Goal: Navigation & Orientation: Find specific page/section

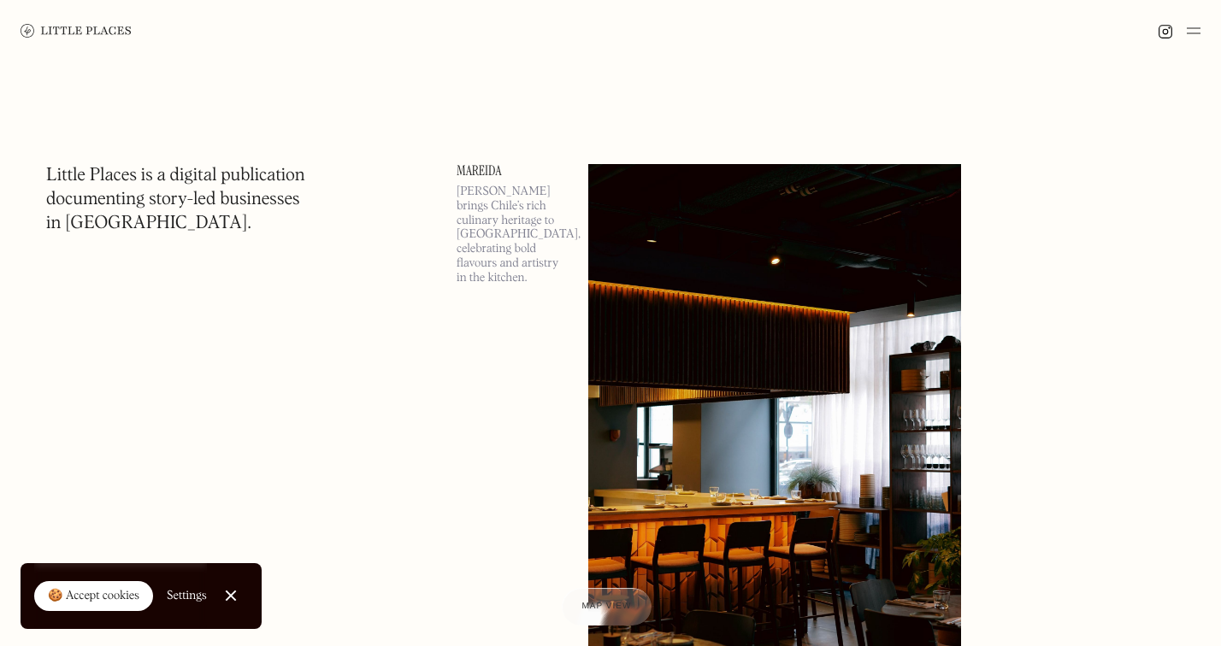
click at [1195, 31] on img at bounding box center [1194, 31] width 14 height 21
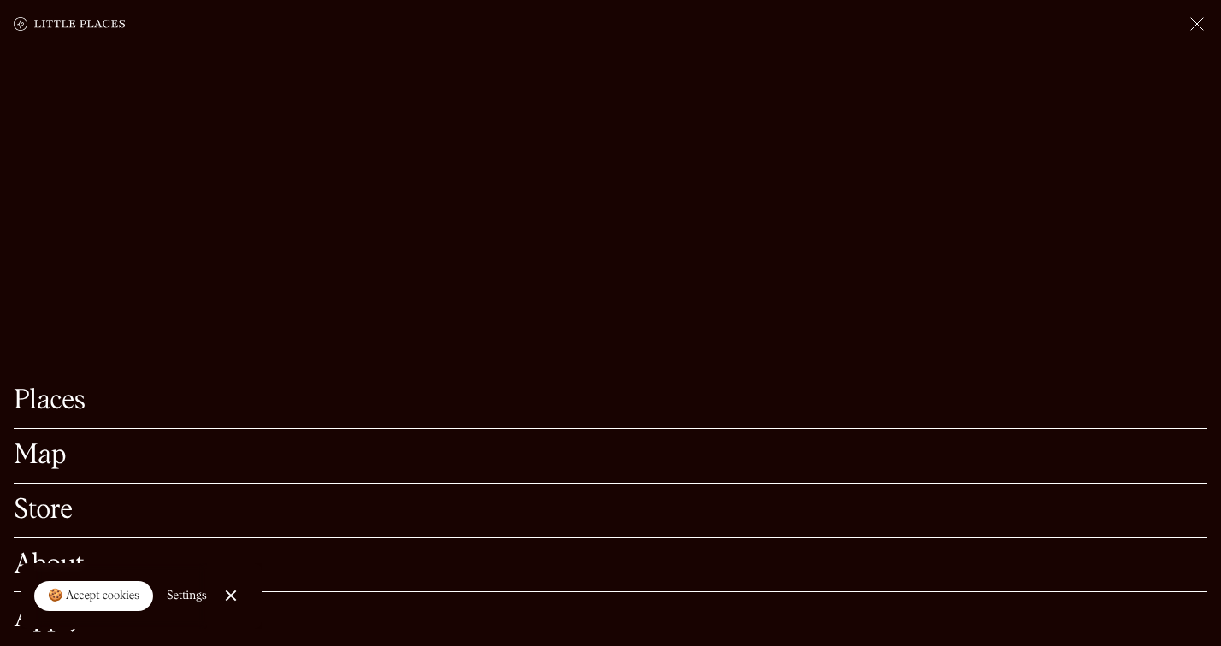
scroll to position [141, 0]
click at [42, 404] on link "Places" at bounding box center [611, 401] width 1194 height 27
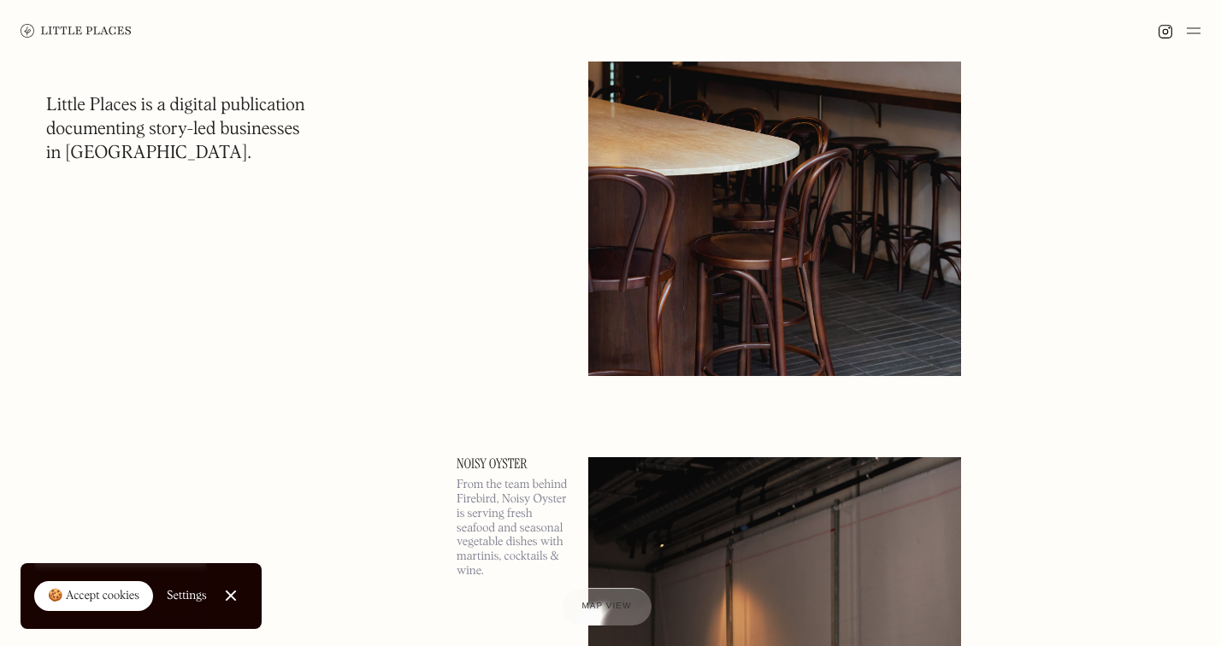
scroll to position [8466, 0]
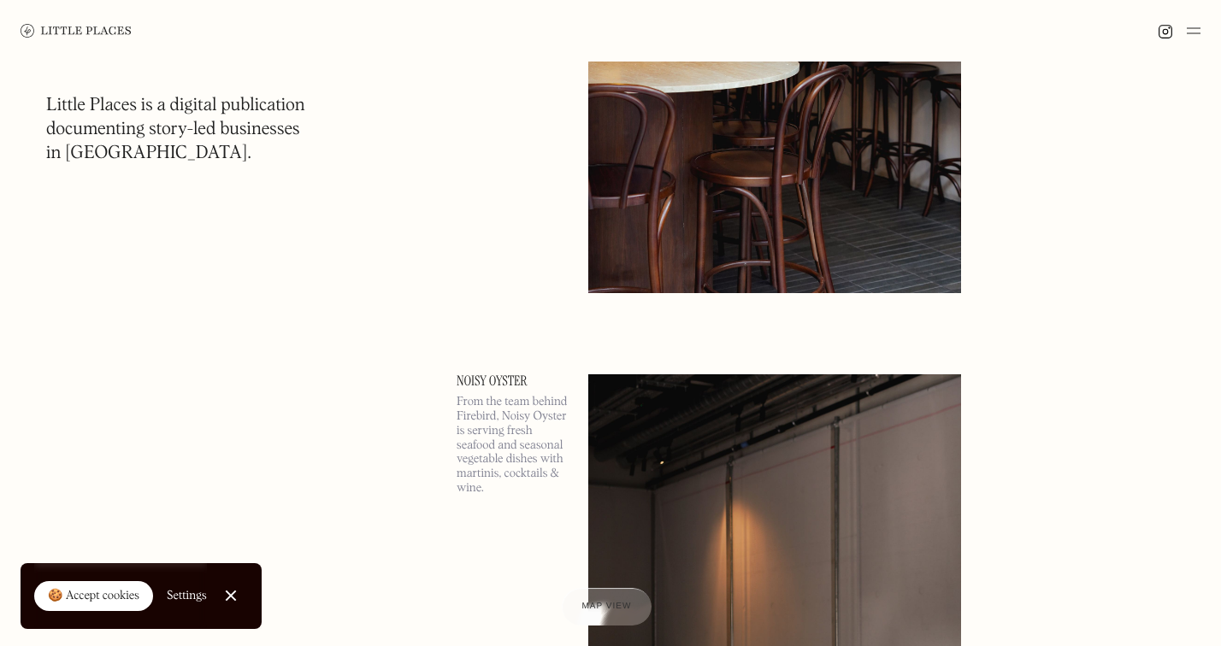
click at [237, 598] on link "Close Cookie Popup" at bounding box center [231, 596] width 34 height 34
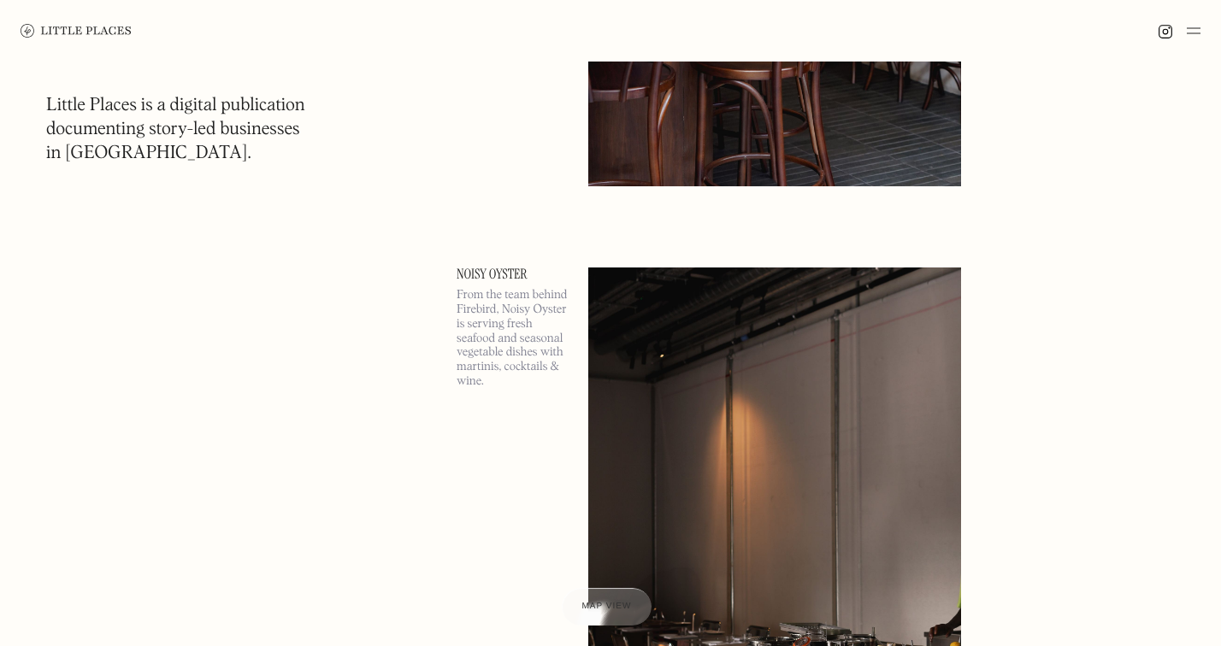
scroll to position [8781, 0]
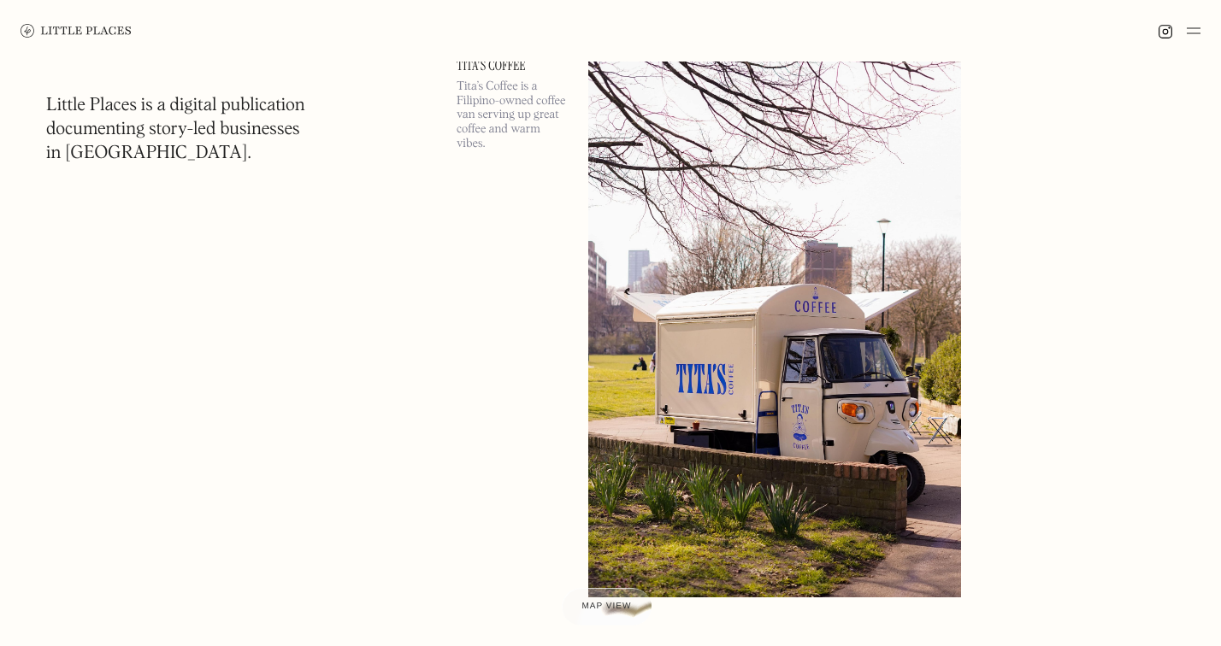
scroll to position [13193, 0]
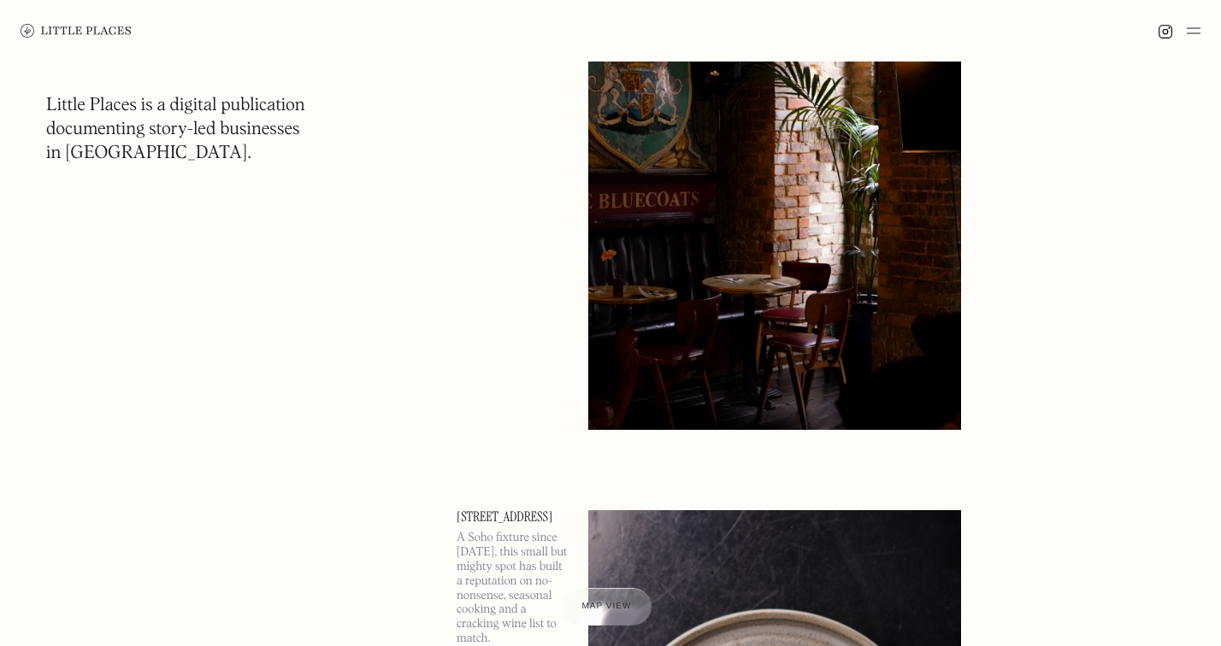
scroll to position [17008, 0]
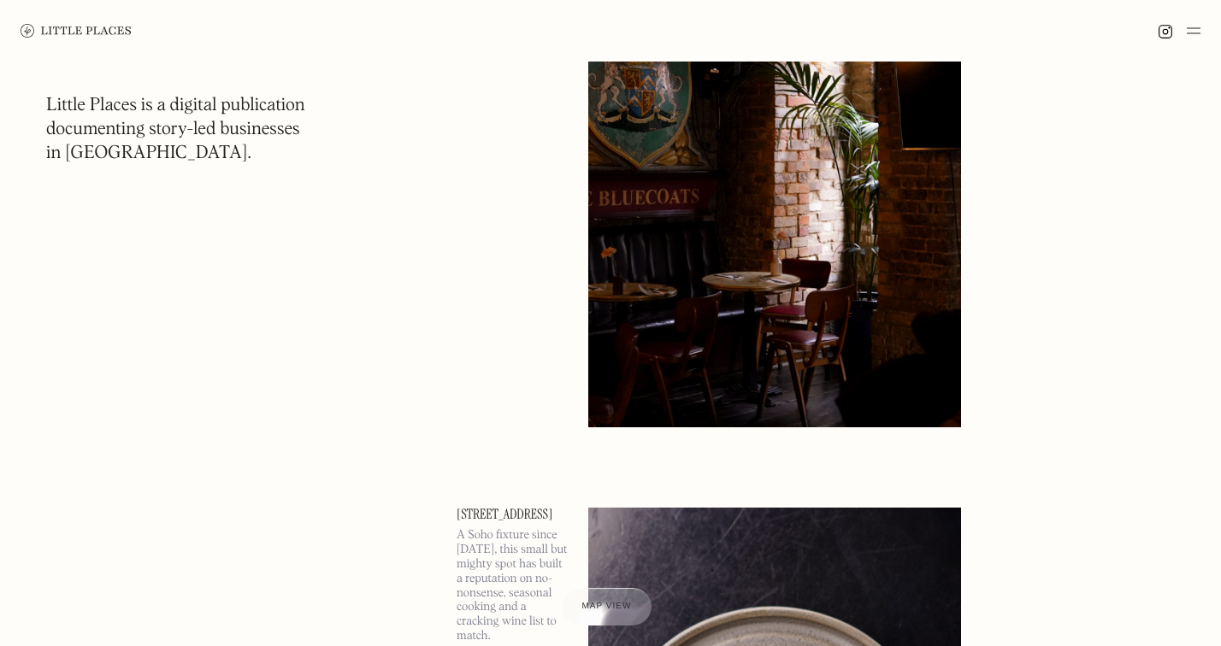
click at [1199, 26] on img at bounding box center [1194, 31] width 14 height 21
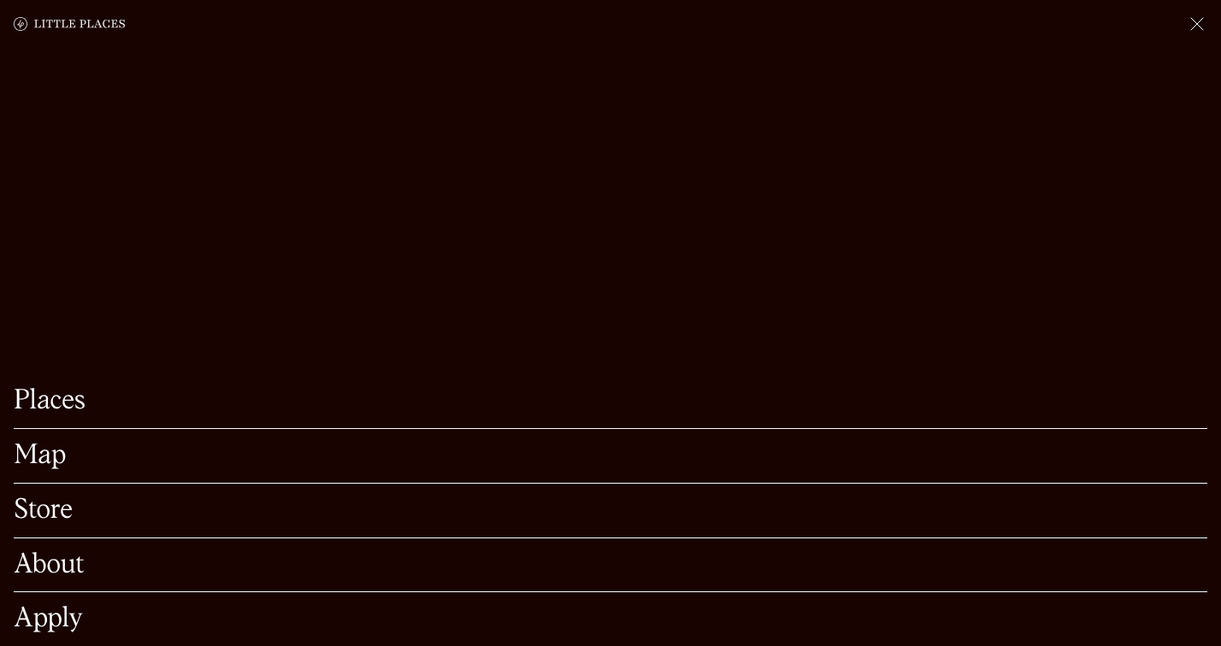
click at [39, 458] on link "Map" at bounding box center [611, 456] width 1194 height 27
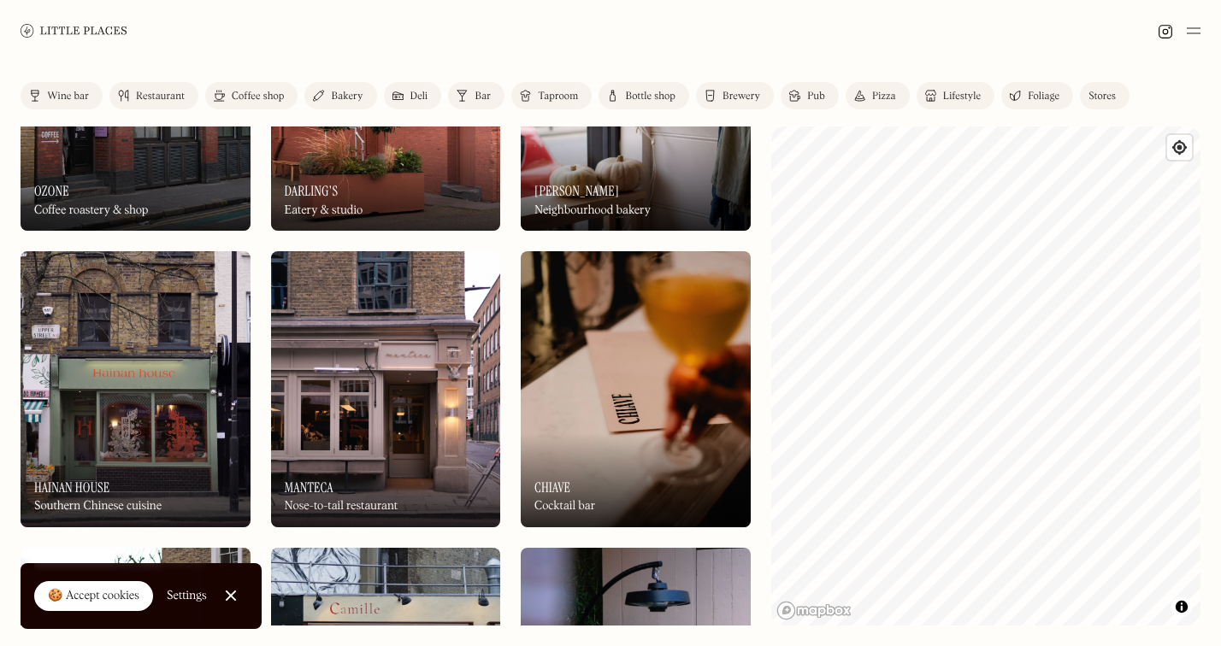
scroll to position [8475, 0]
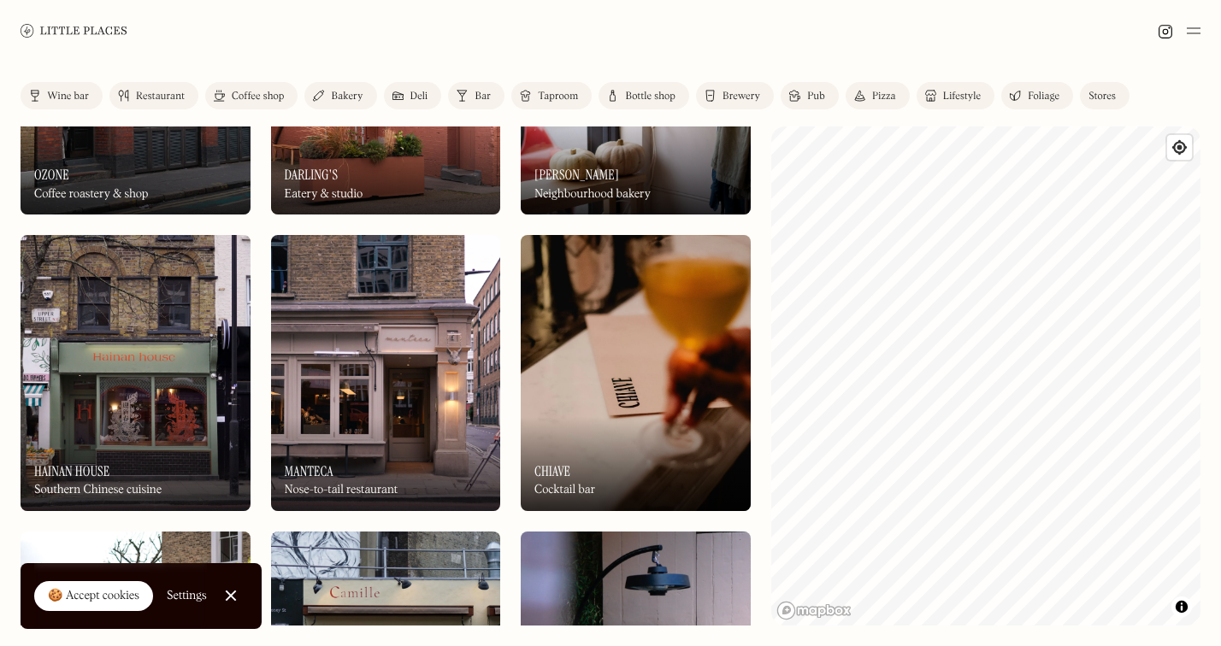
click at [103, 23] on link at bounding box center [74, 31] width 107 height 62
